Goal: Share content

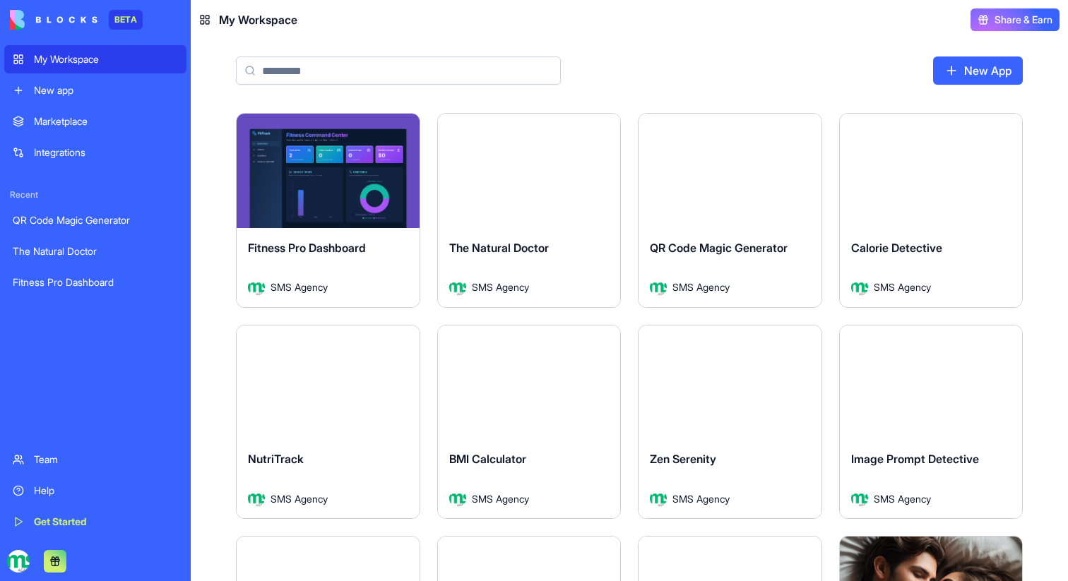
click at [375, 85] on div "New App" at bounding box center [629, 76] width 877 height 73
click at [375, 76] on input at bounding box center [398, 70] width 325 height 28
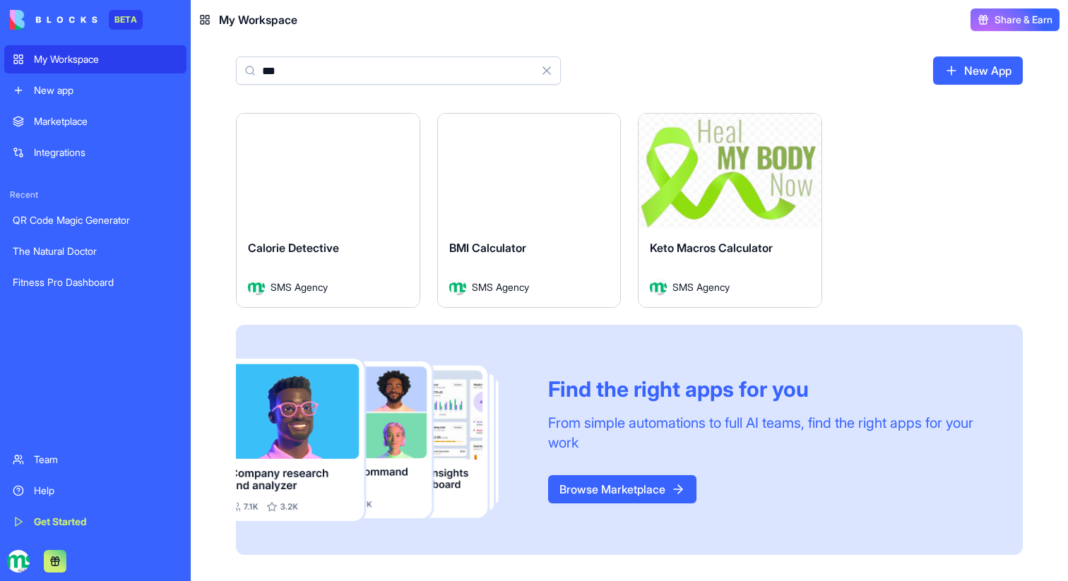
type input "***"
click at [290, 182] on button "Launch" at bounding box center [328, 171] width 106 height 28
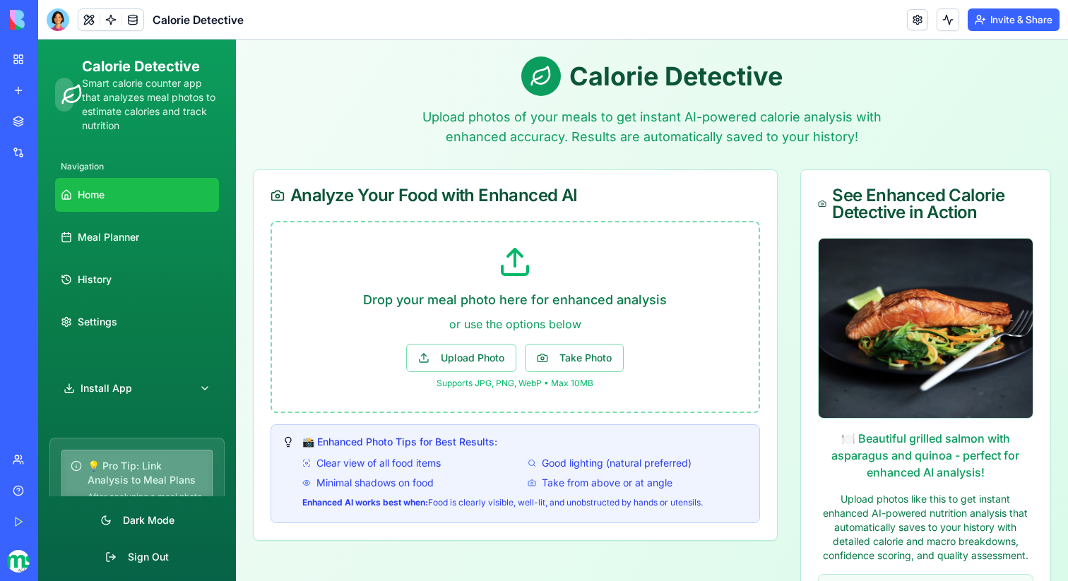
click at [986, 29] on button "Invite & Share" at bounding box center [1013, 19] width 92 height 23
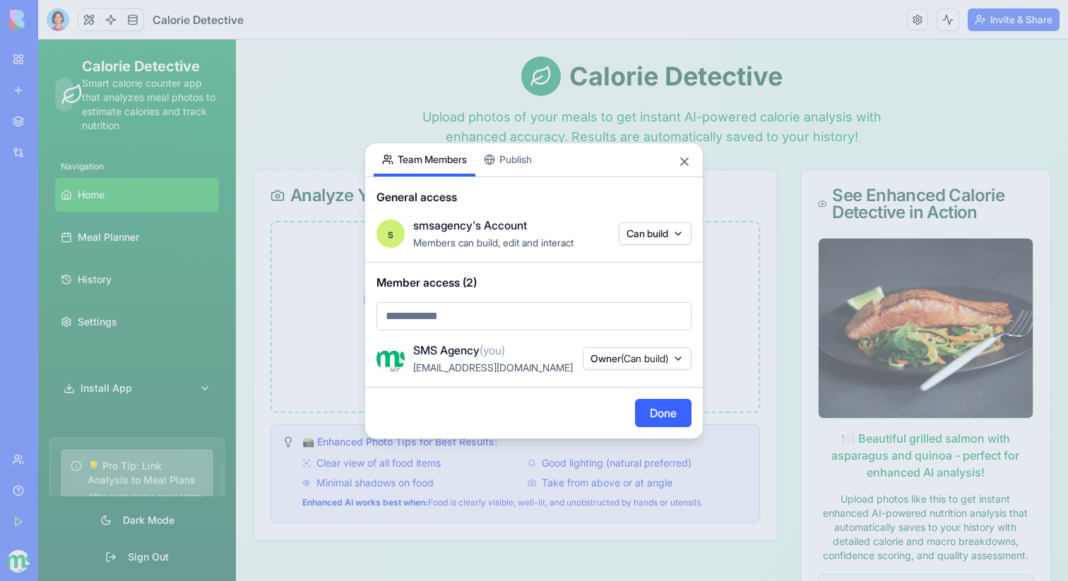
click at [522, 161] on div "Share App Team Members Publish General access s smsagency's Account Members can…" at bounding box center [533, 291] width 339 height 297
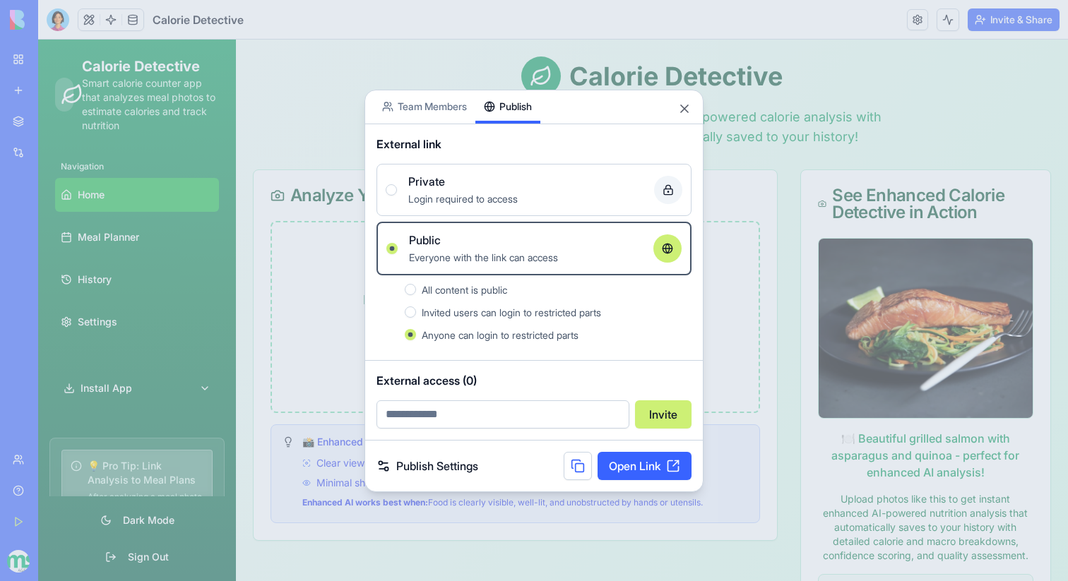
click at [624, 458] on link "Open Link" at bounding box center [644, 466] width 94 height 28
